Goal: Information Seeking & Learning: Learn about a topic

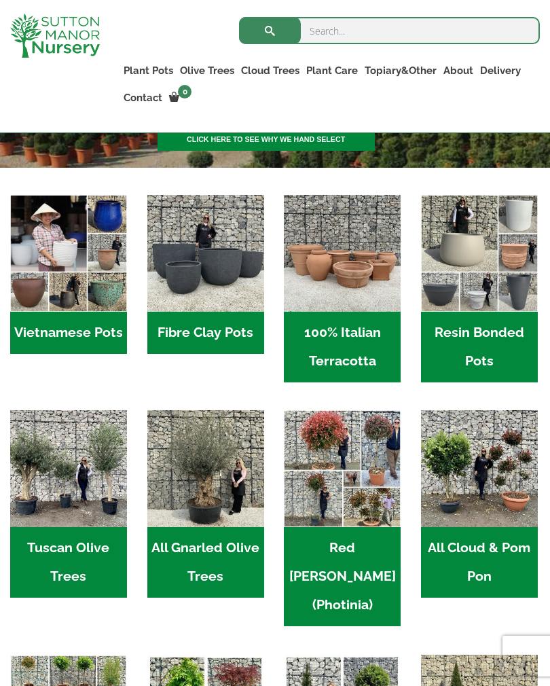
scroll to position [344, 0]
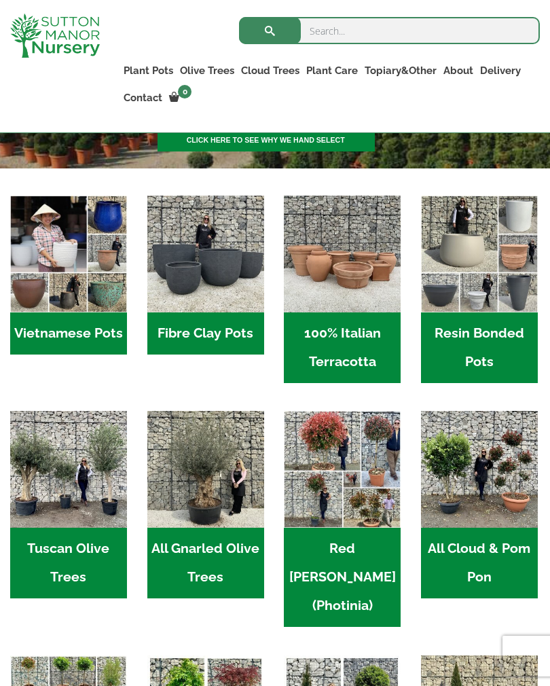
click at [483, 345] on h2 "Resin Bonded Pots (212)" at bounding box center [479, 347] width 117 height 71
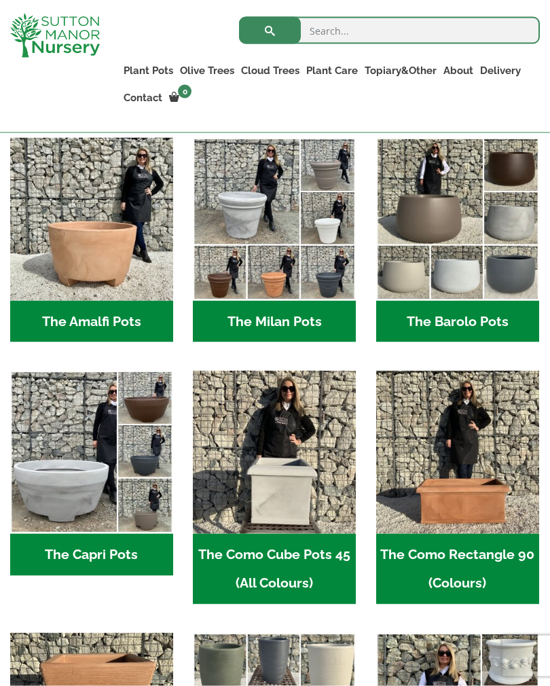
scroll to position [419, 0]
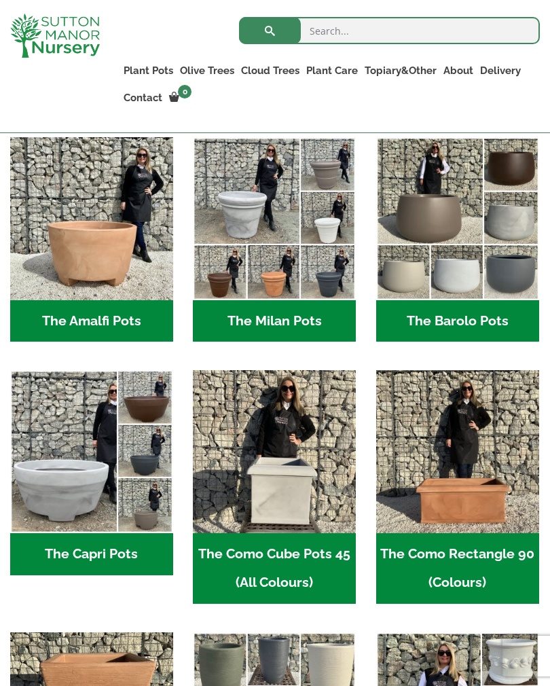
click at [469, 307] on h2 "The Barolo Pots (36)" at bounding box center [457, 321] width 163 height 42
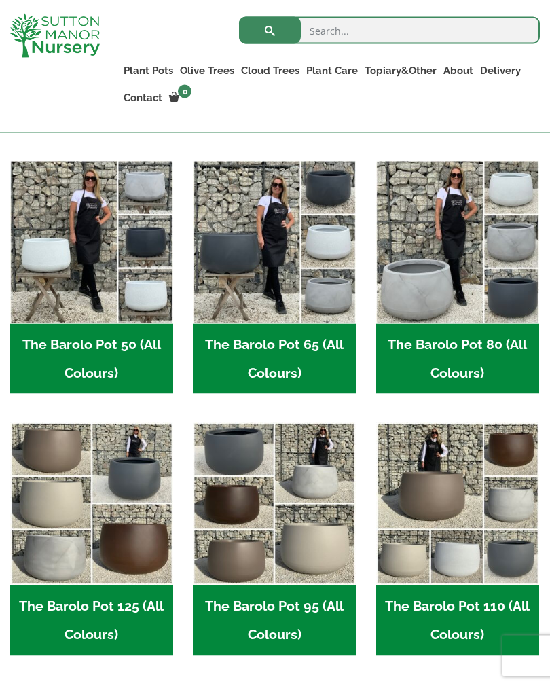
scroll to position [423, 0]
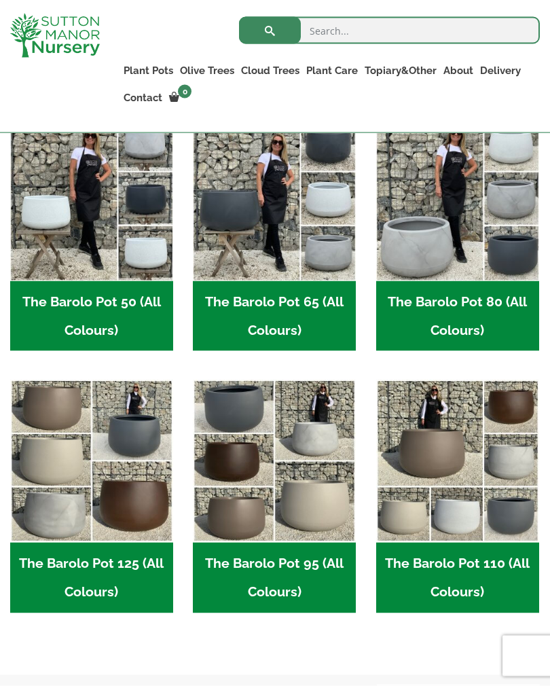
click at [314, 560] on h2 "The Barolo Pot 95 (All Colours) (6)" at bounding box center [274, 578] width 163 height 71
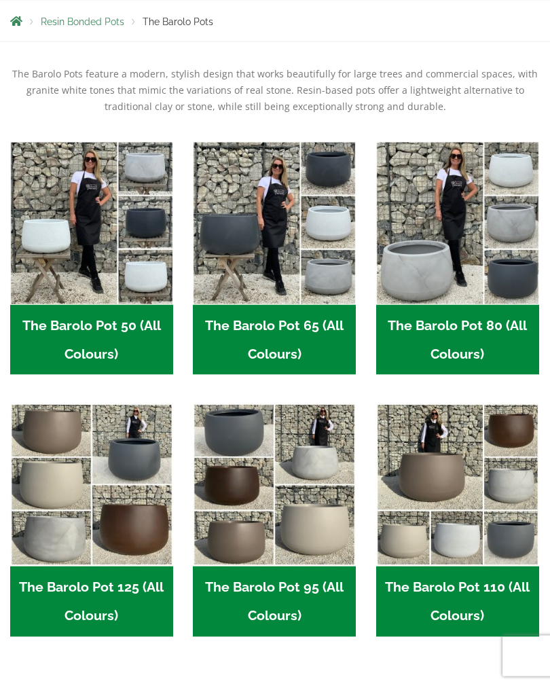
scroll to position [444, 0]
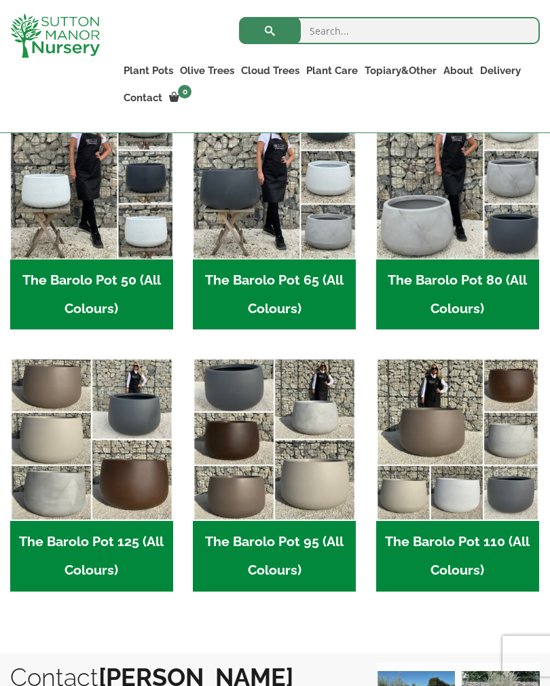
click at [474, 480] on img "Visit product category The Barolo Pot 110 (All Colours)" at bounding box center [457, 439] width 163 height 163
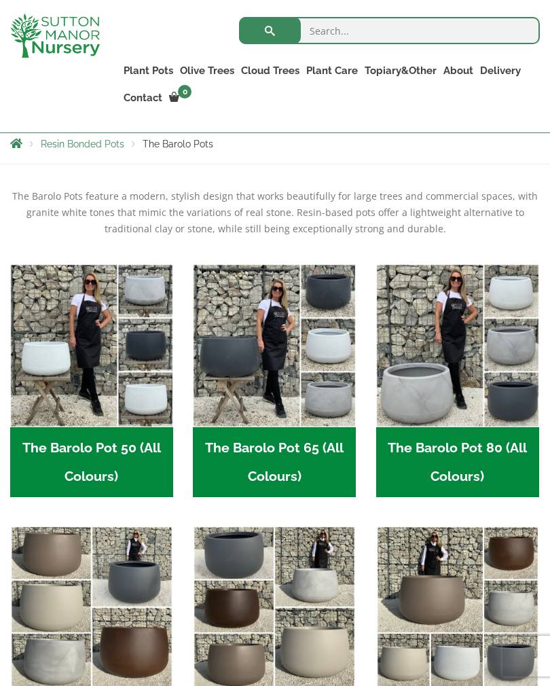
scroll to position [0, 0]
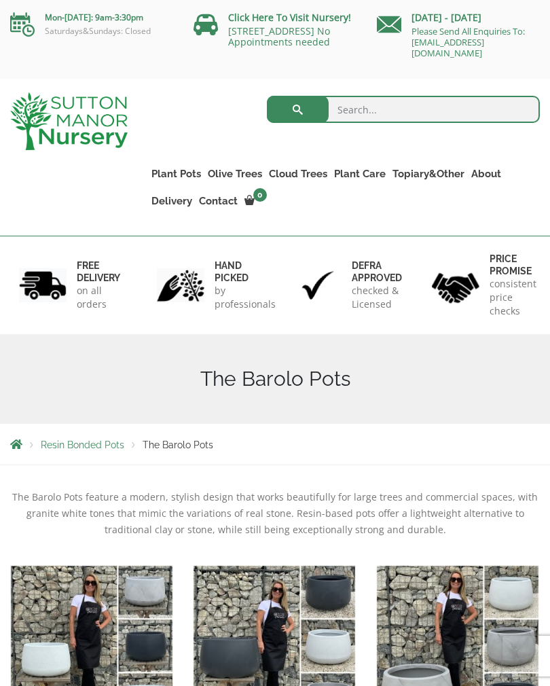
click at [0, 0] on link "Plateau Olive Trees (Mesa Range)" at bounding box center [0, 0] width 0 height 0
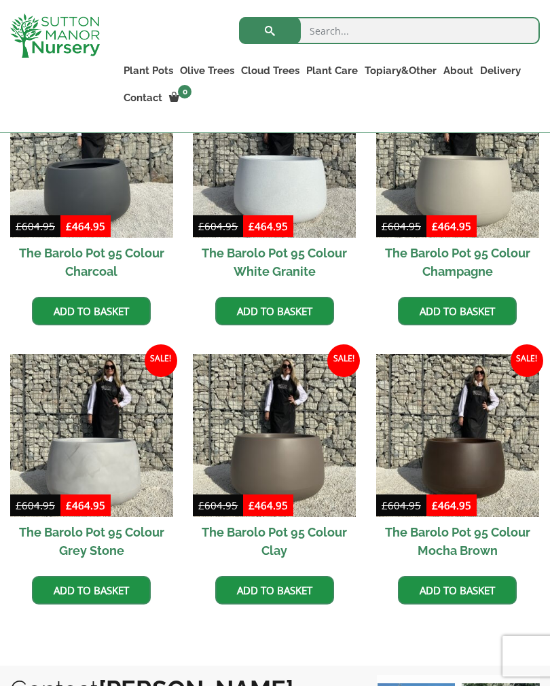
scroll to position [439, 0]
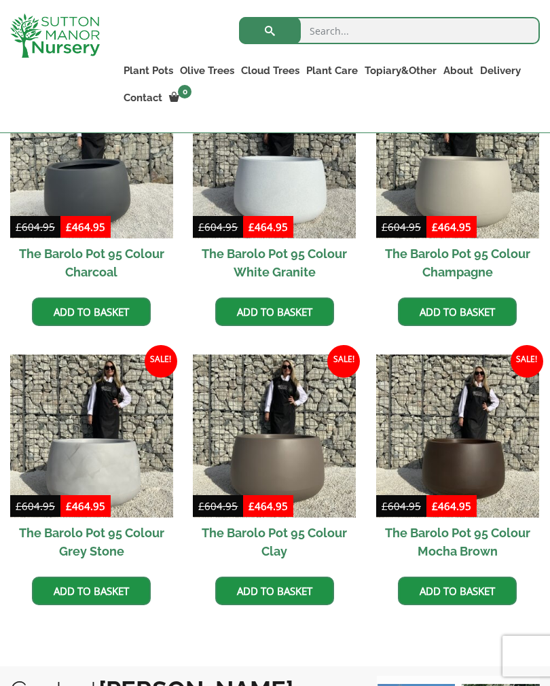
click at [289, 203] on img at bounding box center [274, 156] width 163 height 163
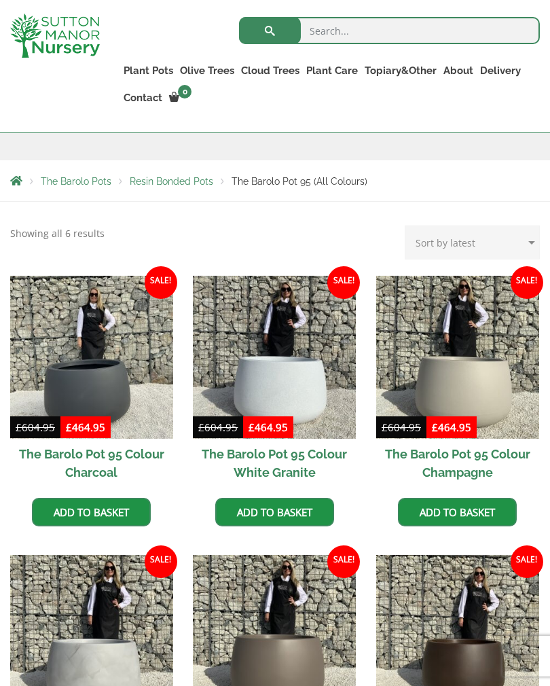
scroll to position [236, 0]
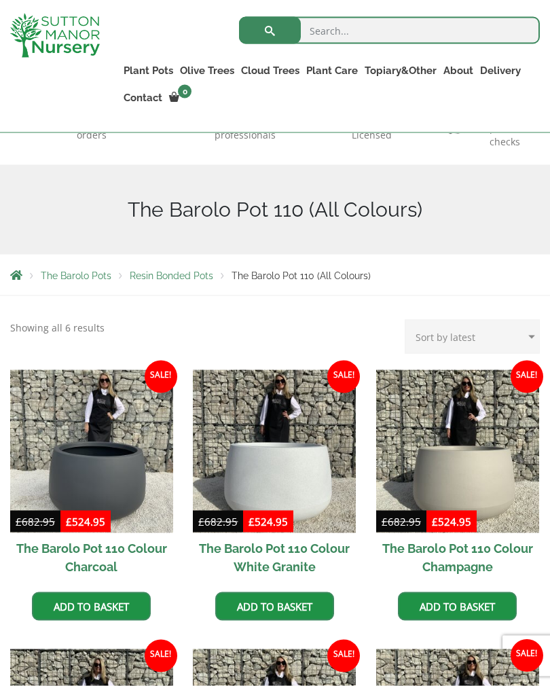
scroll to position [145, 0]
click at [291, 469] on img at bounding box center [274, 451] width 163 height 163
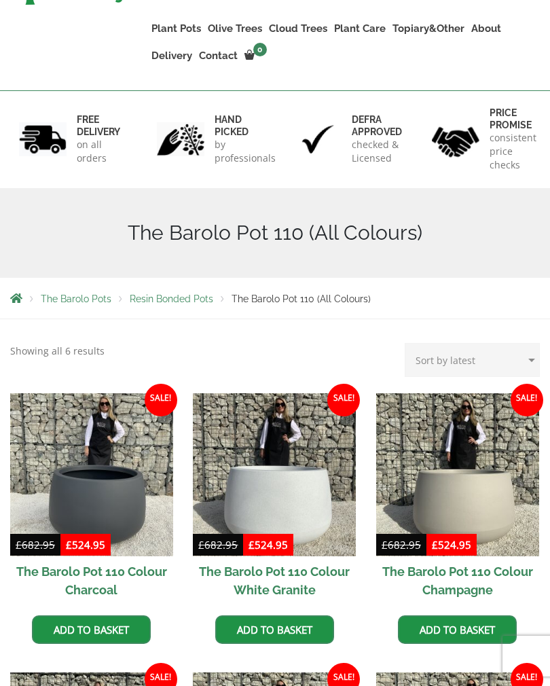
scroll to position [0, 0]
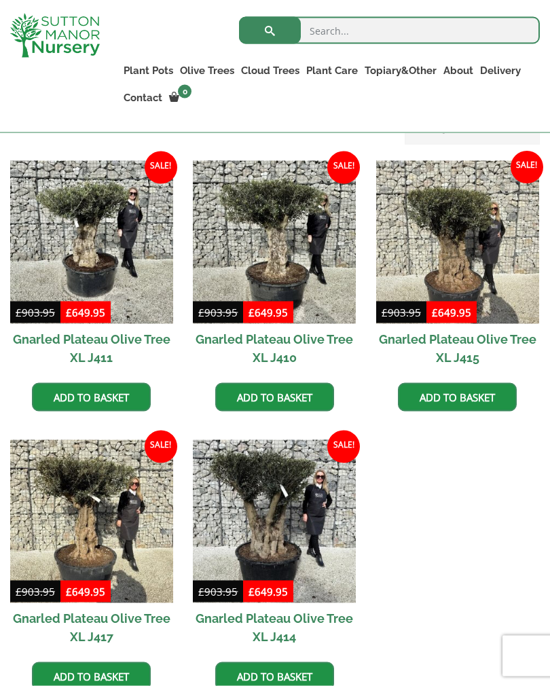
scroll to position [596, 0]
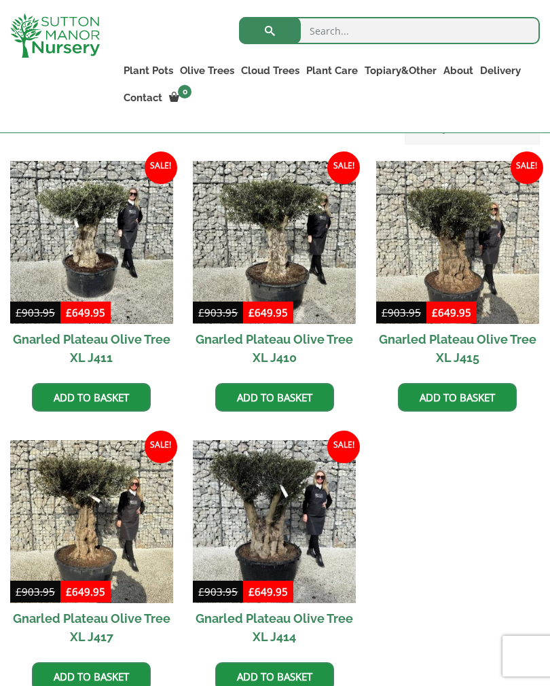
click at [299, 246] on img at bounding box center [274, 242] width 163 height 163
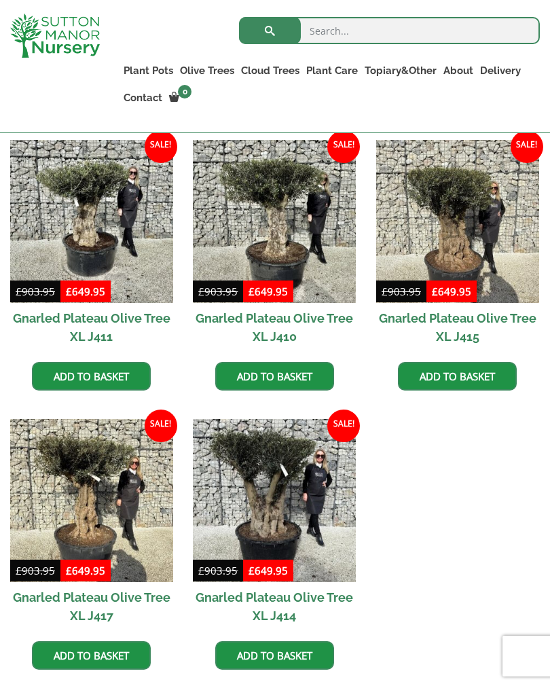
click at [0, 0] on link "Gnarled Olive Trees (Bella Range)" at bounding box center [0, 0] width 0 height 0
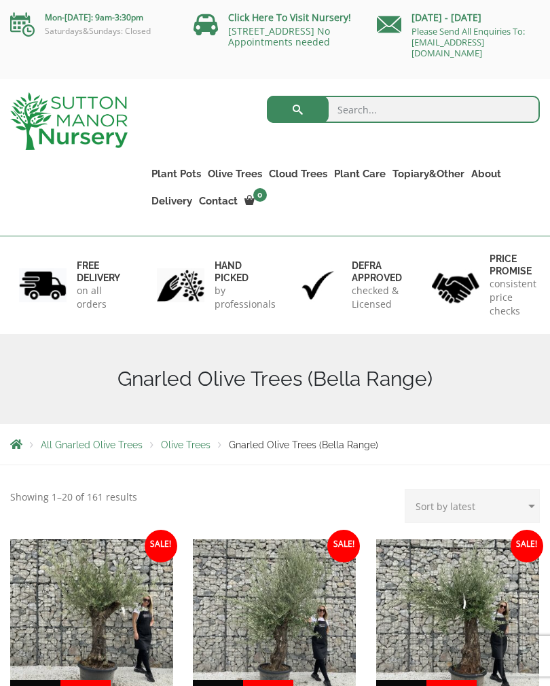
click at [194, 439] on span "Olive Trees" at bounding box center [186, 444] width 50 height 11
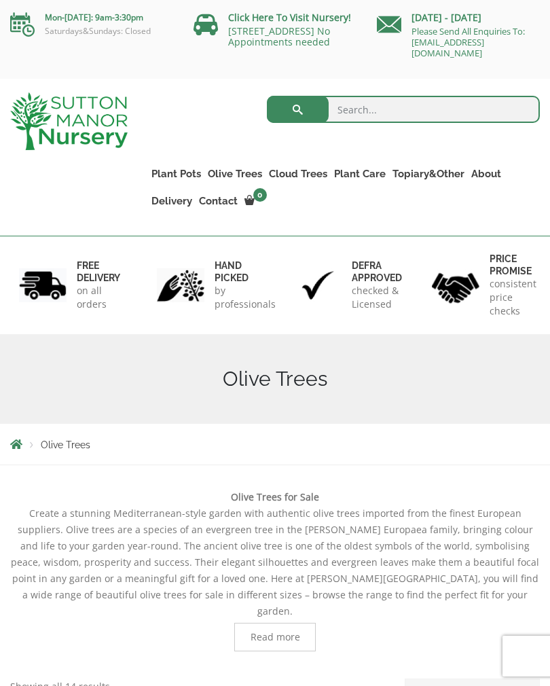
click at [0, 0] on link "Plateau Olive Trees (Mesa Range)" at bounding box center [0, 0] width 0 height 0
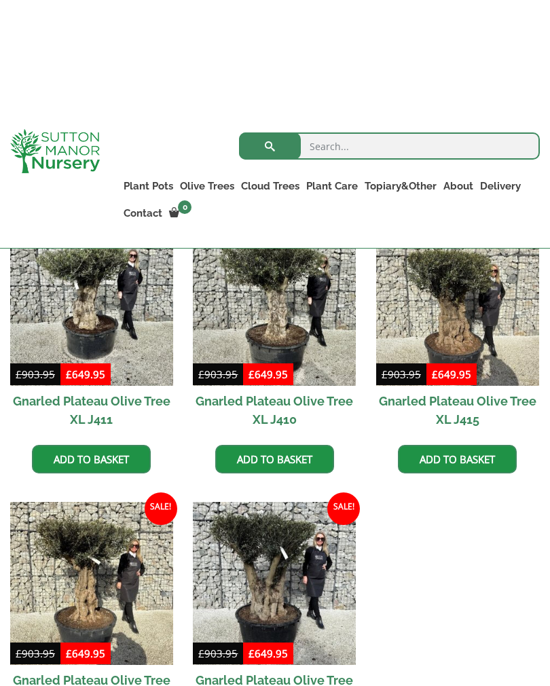
scroll to position [487, 0]
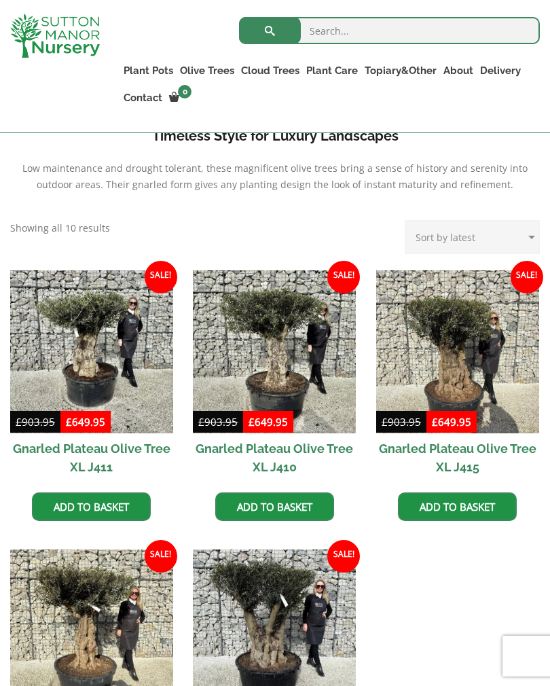
click at [300, 329] on img at bounding box center [274, 351] width 163 height 163
